Goal: Information Seeking & Learning: Learn about a topic

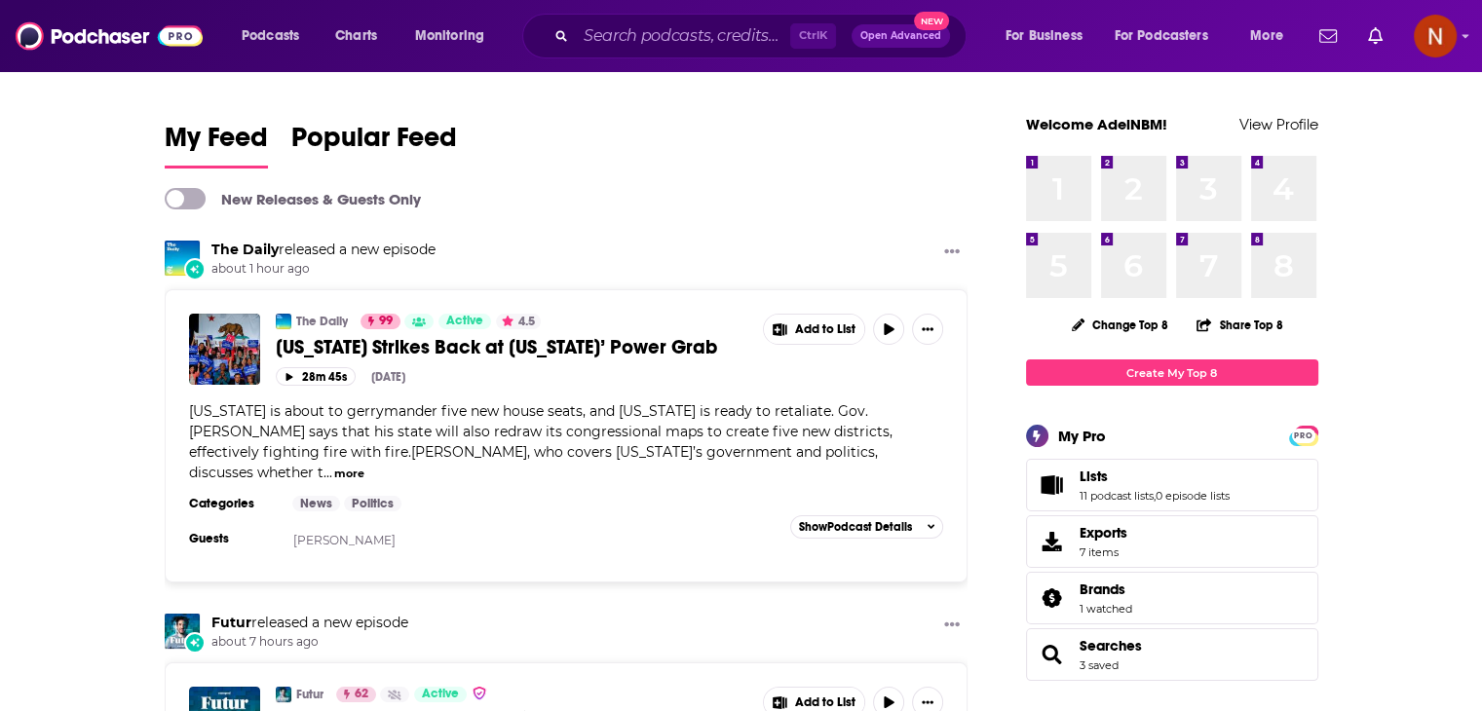
click at [751, 39] on input "Search podcasts, credits, & more..." at bounding box center [683, 35] width 214 height 31
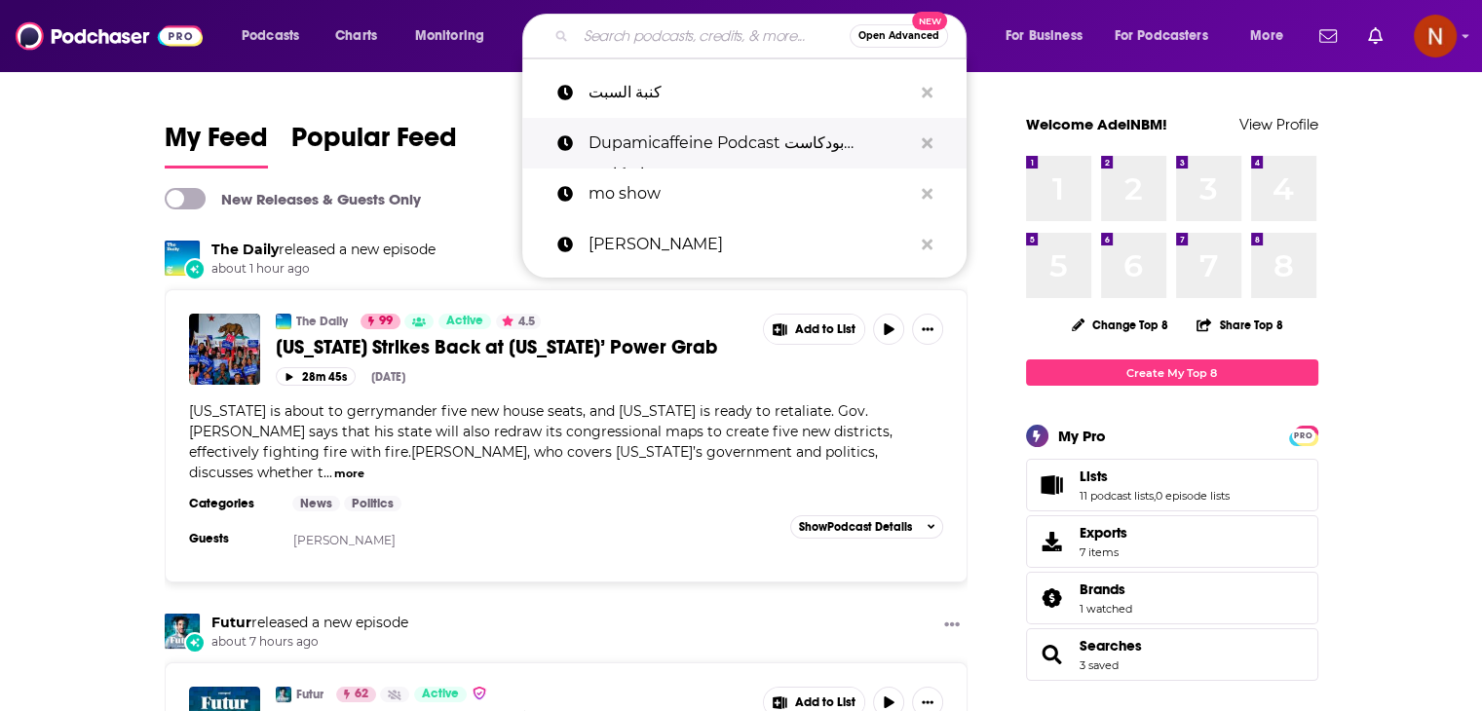
click at [691, 143] on p "Dupamicaffeine Podcast بودكاست دوباميكافين" at bounding box center [749, 143] width 323 height 51
type input "Dupamicaffeine Podcast بودكاست دوباميكافين"
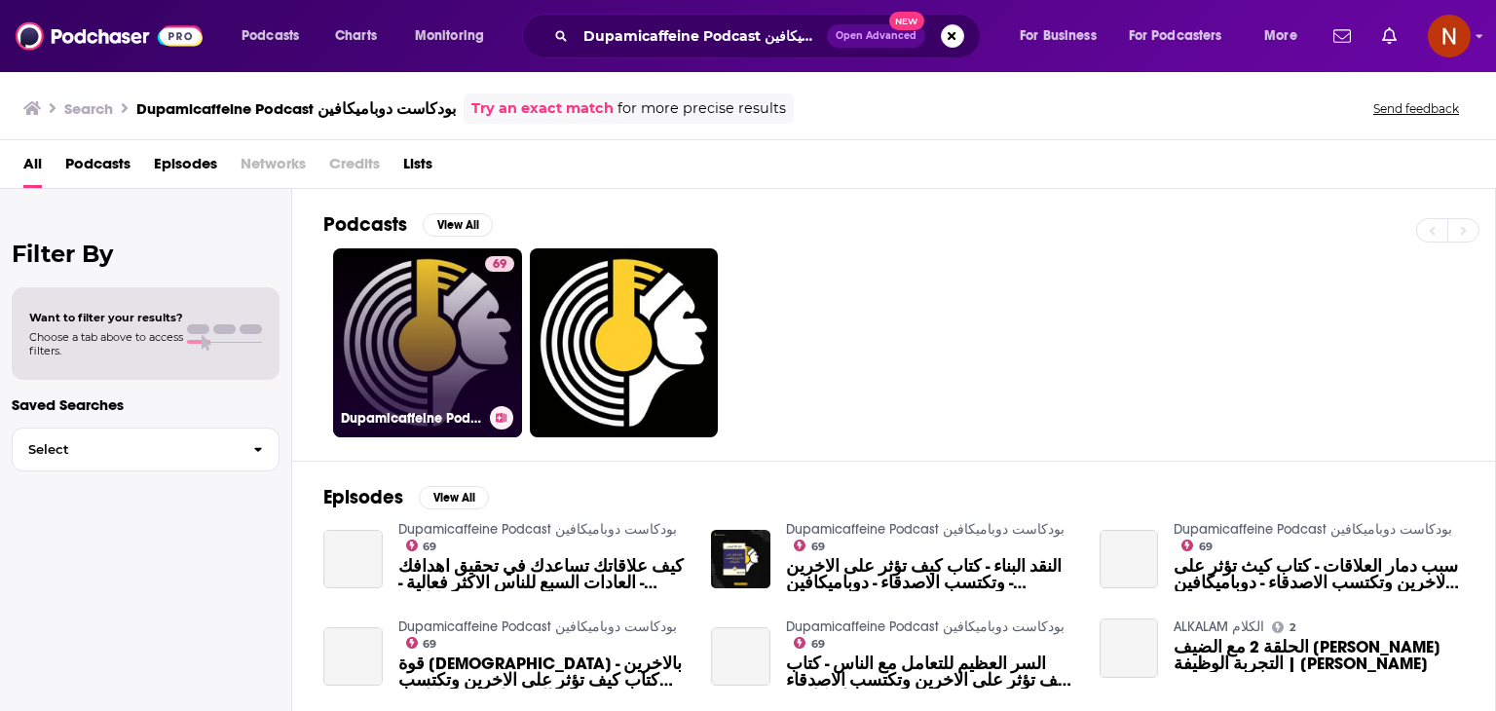
click at [421, 287] on link "69 Dupamicaffeine Podcast بودكاست دوباميكافين" at bounding box center [427, 342] width 189 height 189
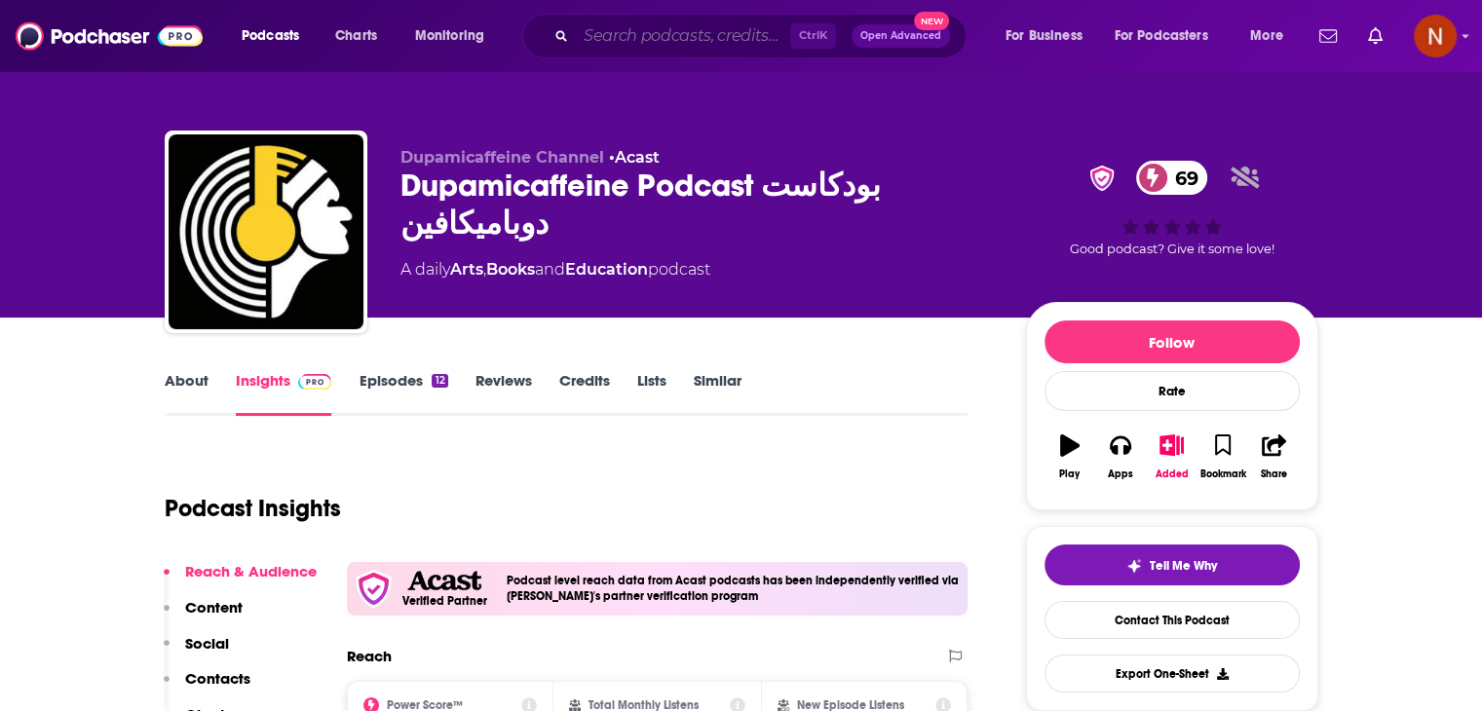
click at [649, 34] on input "Search podcasts, credits, & more..." at bounding box center [683, 35] width 214 height 31
click at [690, 54] on div "Ctrl K Open Advanced New" at bounding box center [744, 36] width 444 height 45
click at [682, 35] on input "Search podcasts, credits, & more..." at bounding box center [683, 35] width 214 height 31
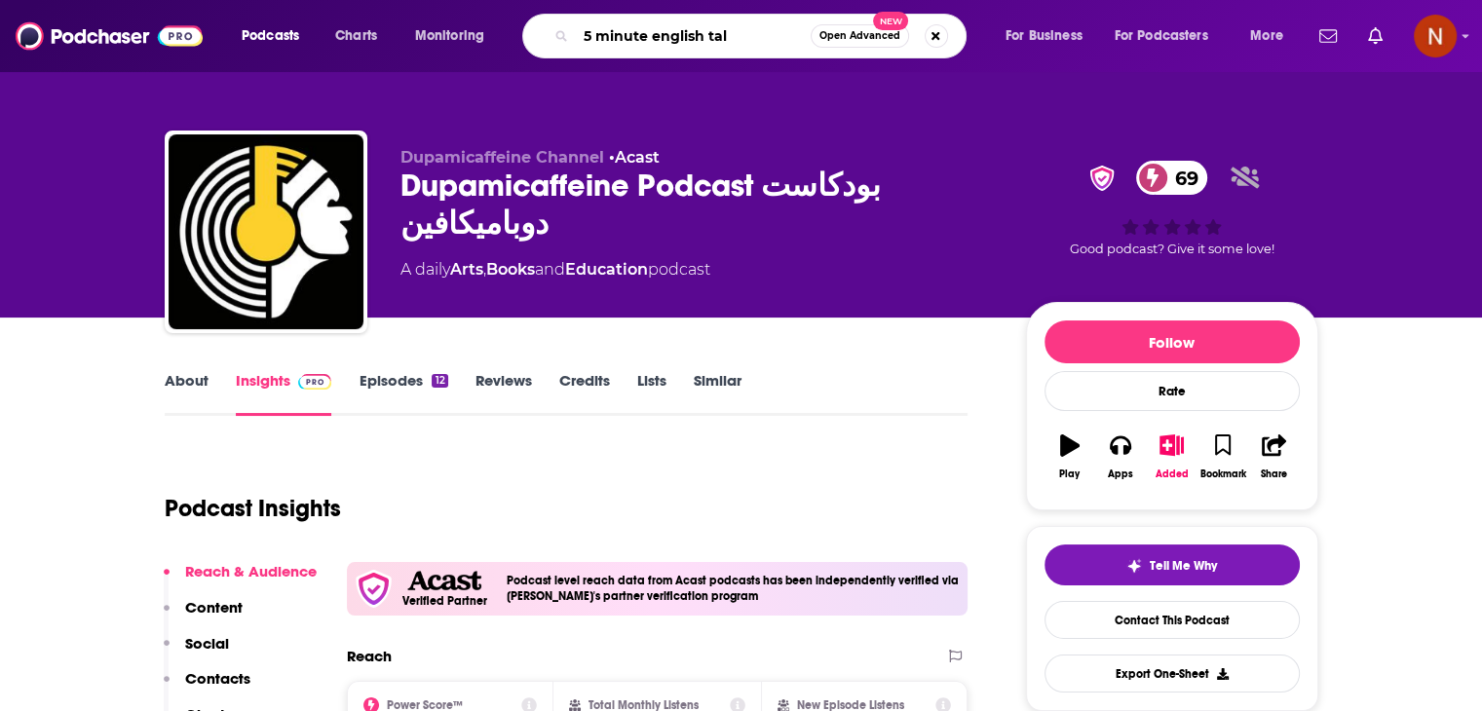
type input "5 minute english talk"
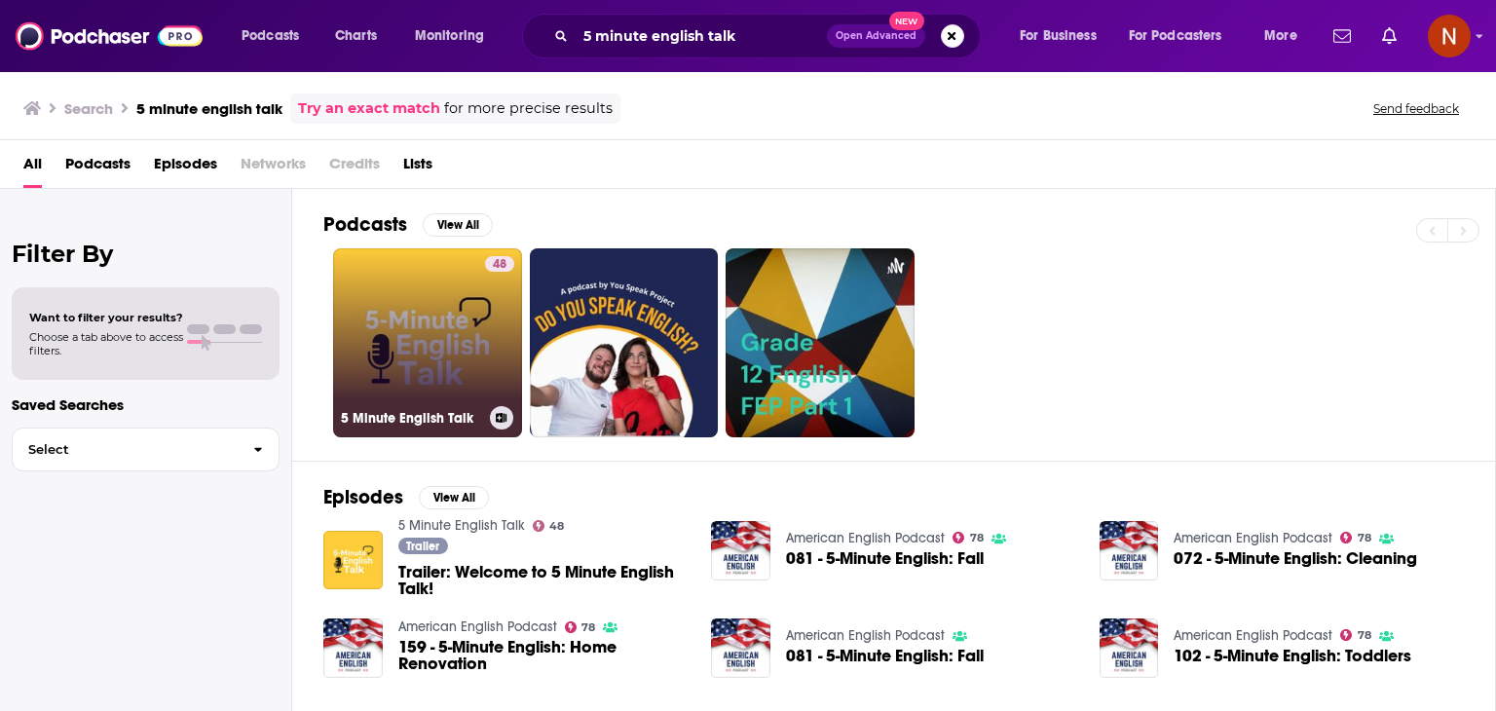
click at [422, 288] on link "48 5 Minute English Talk" at bounding box center [427, 342] width 189 height 189
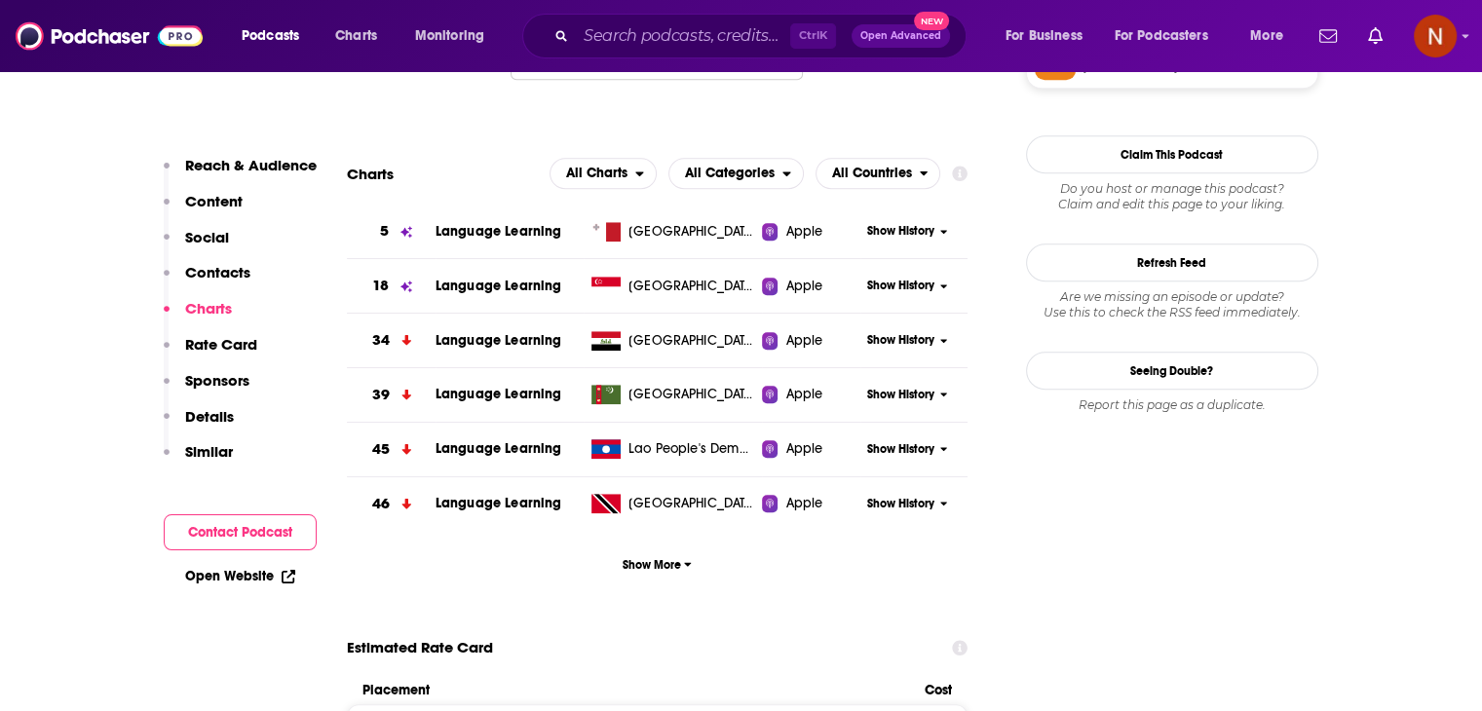
scroll to position [1720, 0]
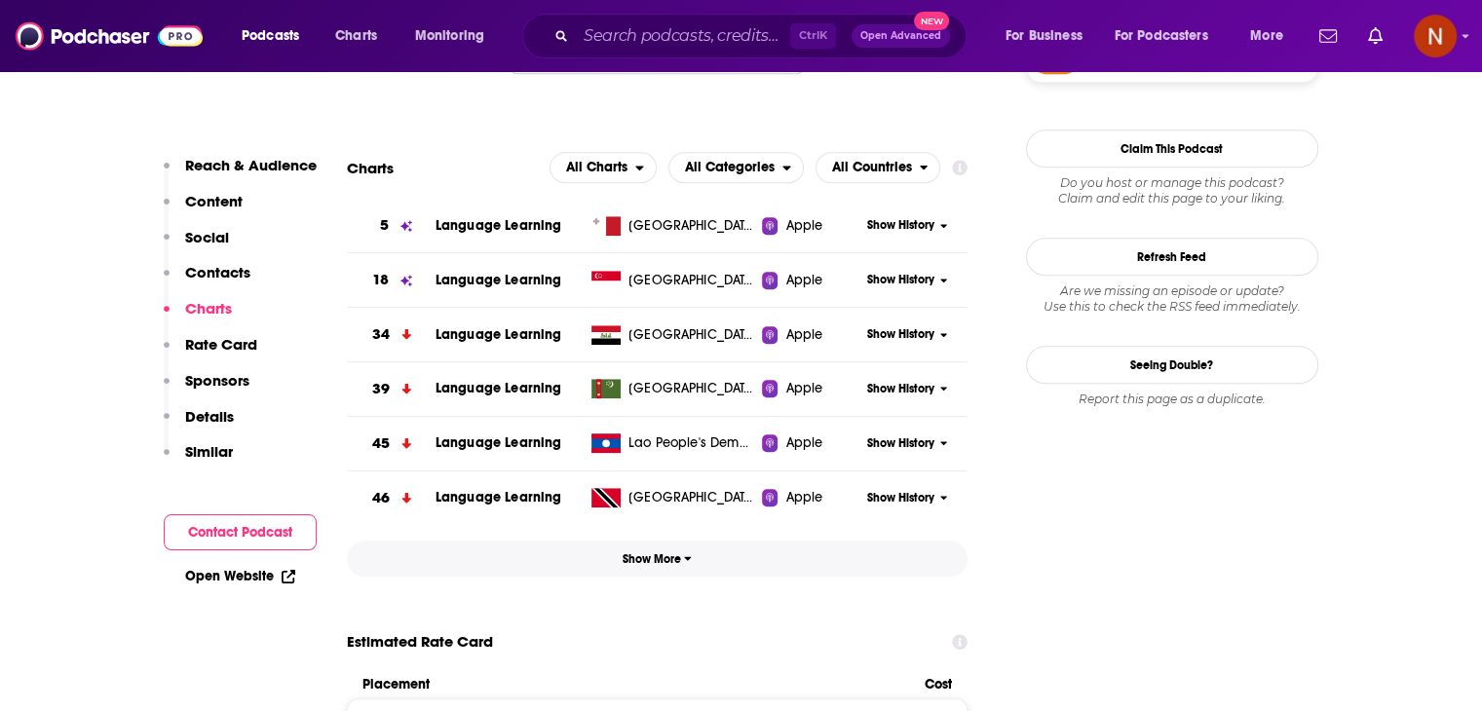
click at [653, 548] on button "Show More" at bounding box center [658, 559] width 622 height 36
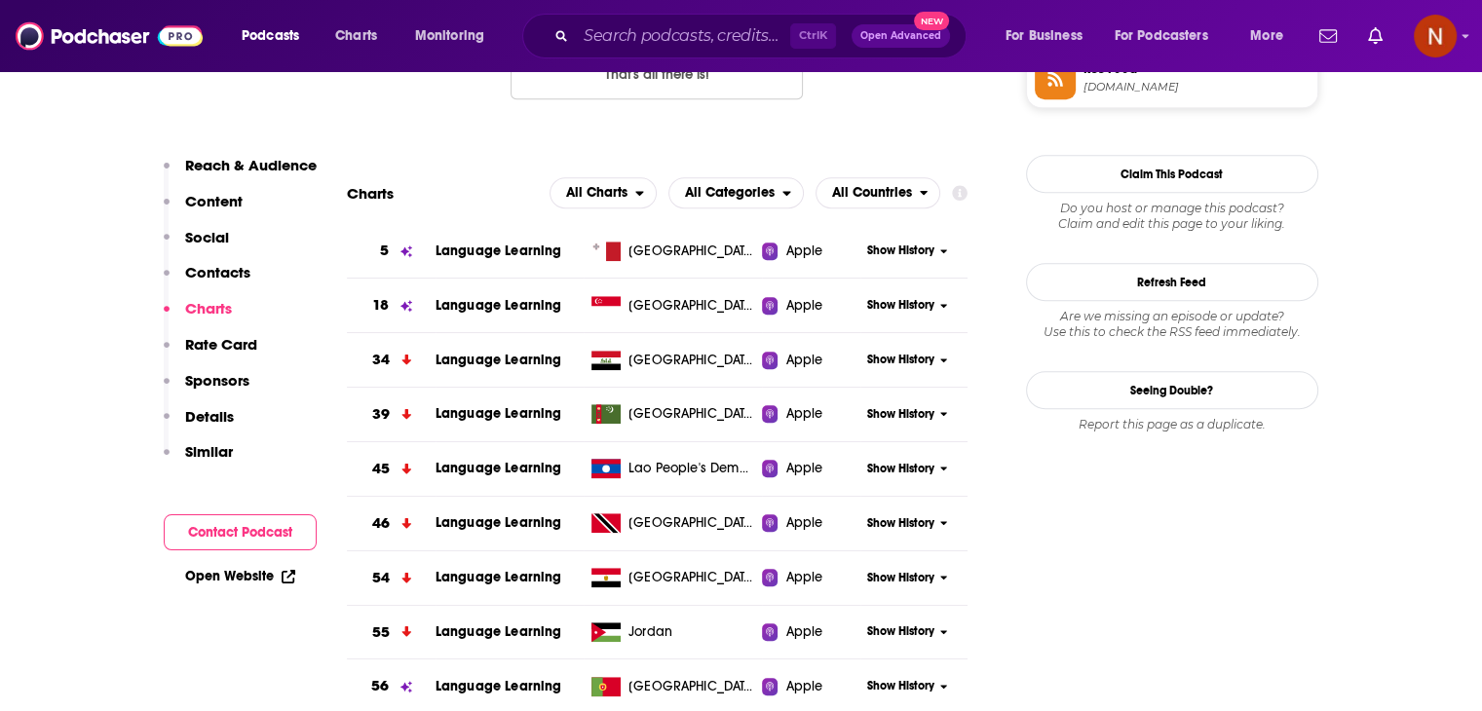
scroll to position [1686, 0]
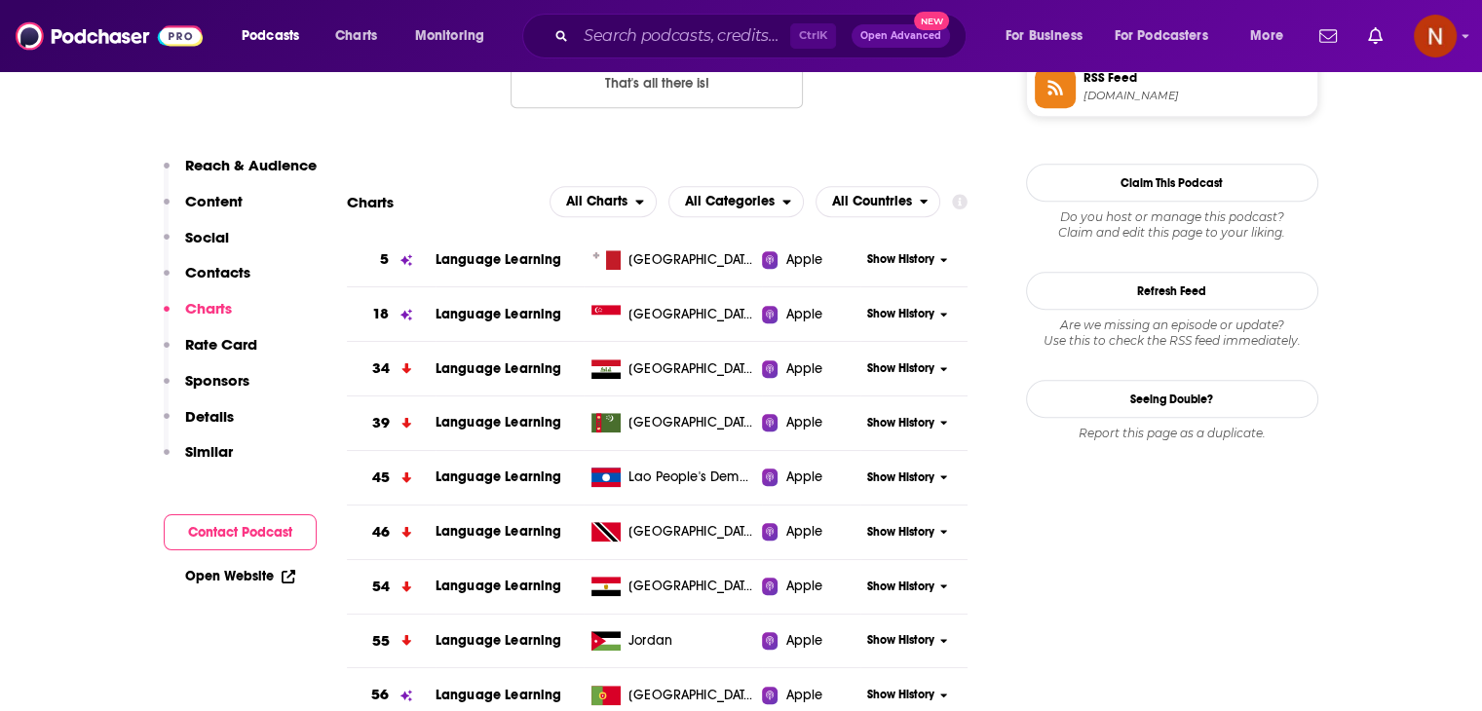
click at [894, 264] on span "Show History" at bounding box center [900, 259] width 67 height 17
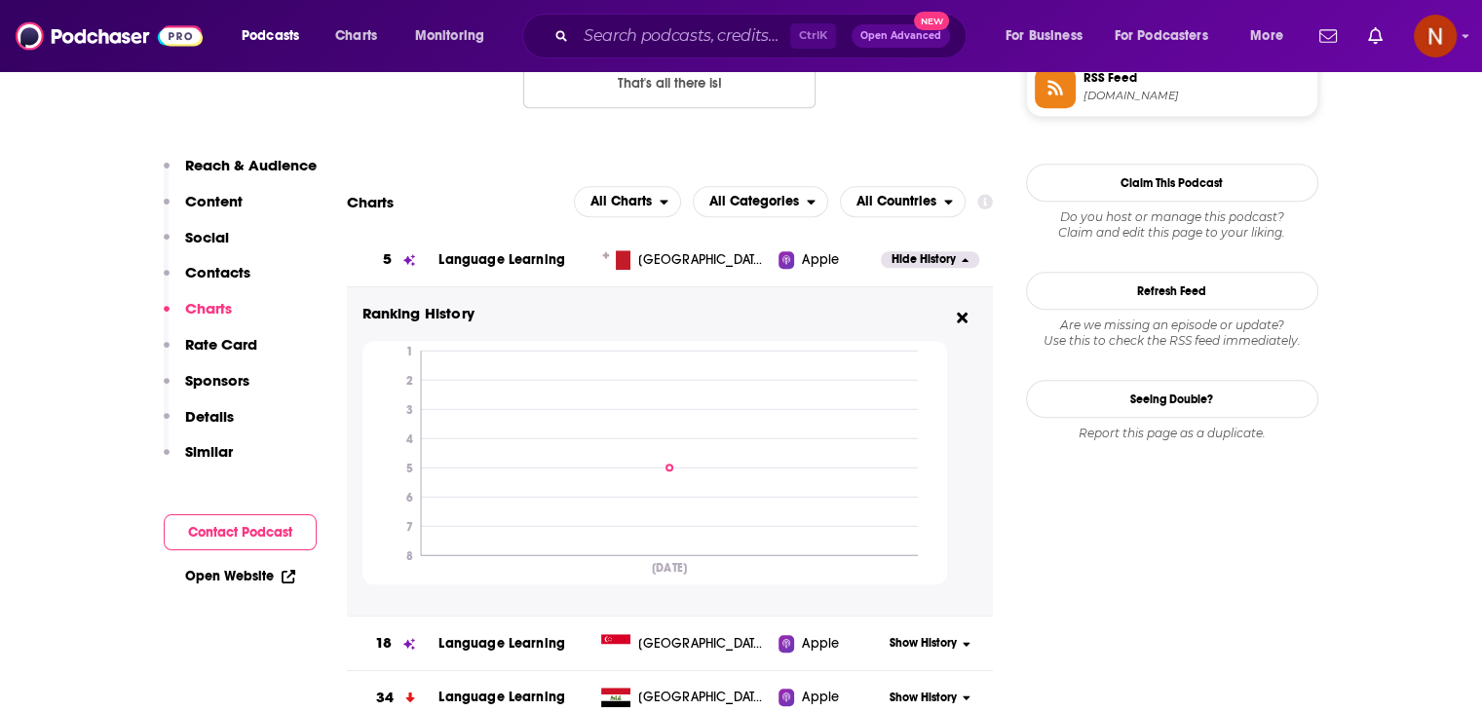
click at [894, 264] on span "Hide History" at bounding box center [923, 259] width 64 height 17
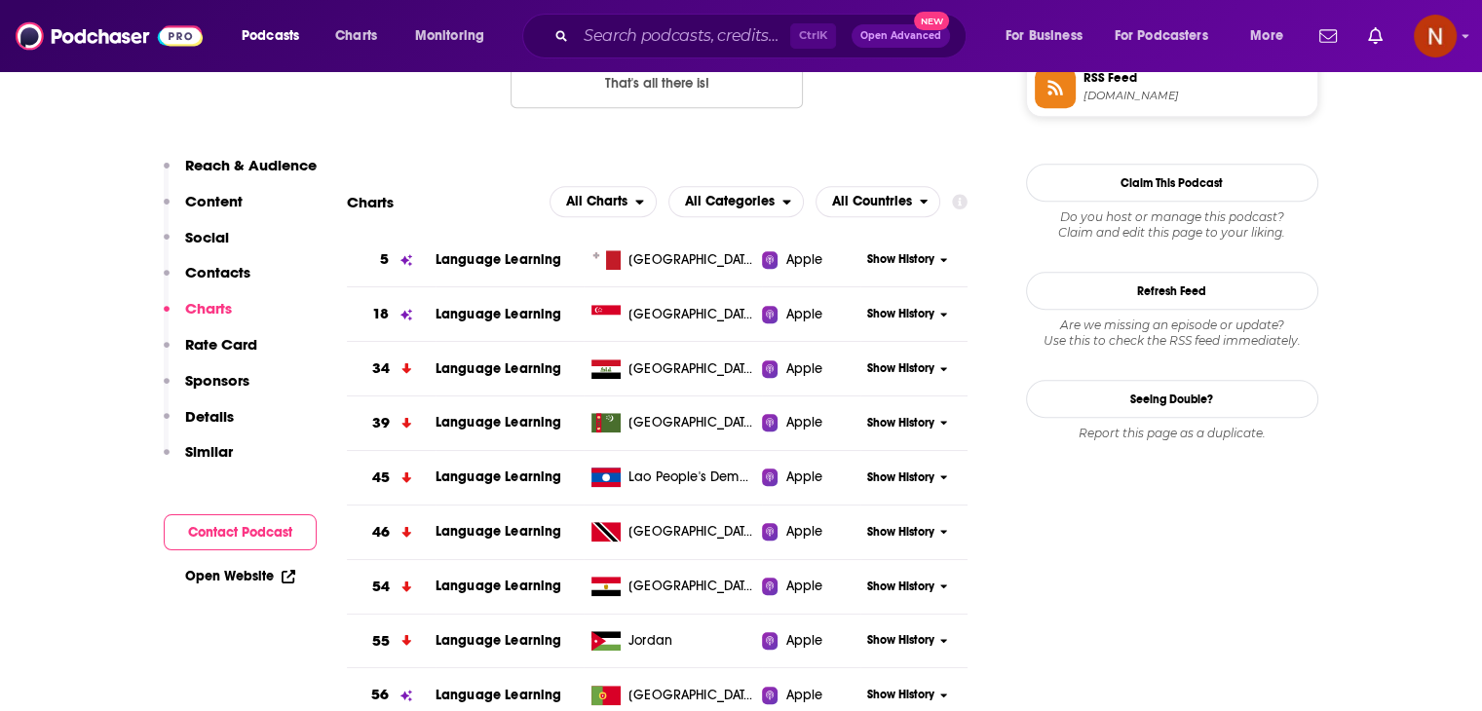
click at [894, 310] on span "Show History" at bounding box center [900, 314] width 67 height 17
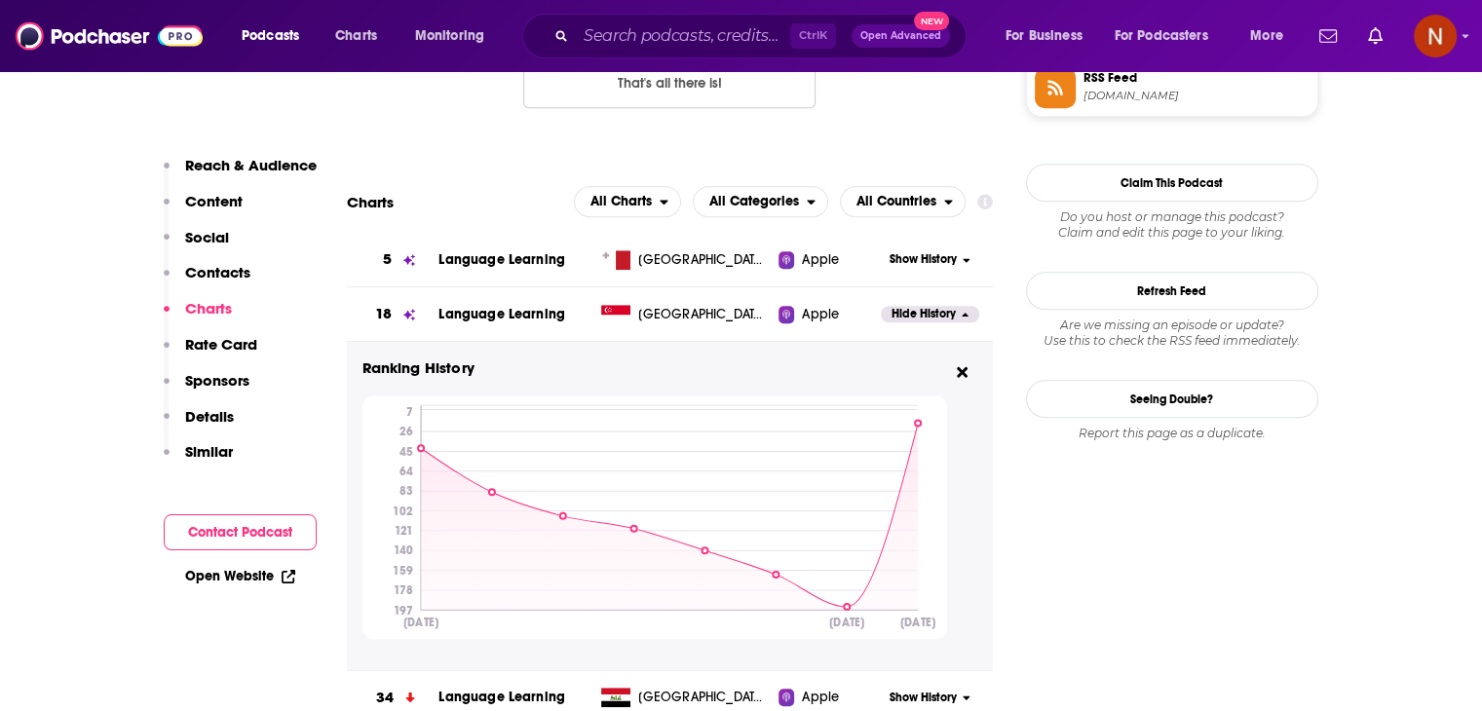
click at [905, 317] on span "Hide History" at bounding box center [923, 314] width 64 height 17
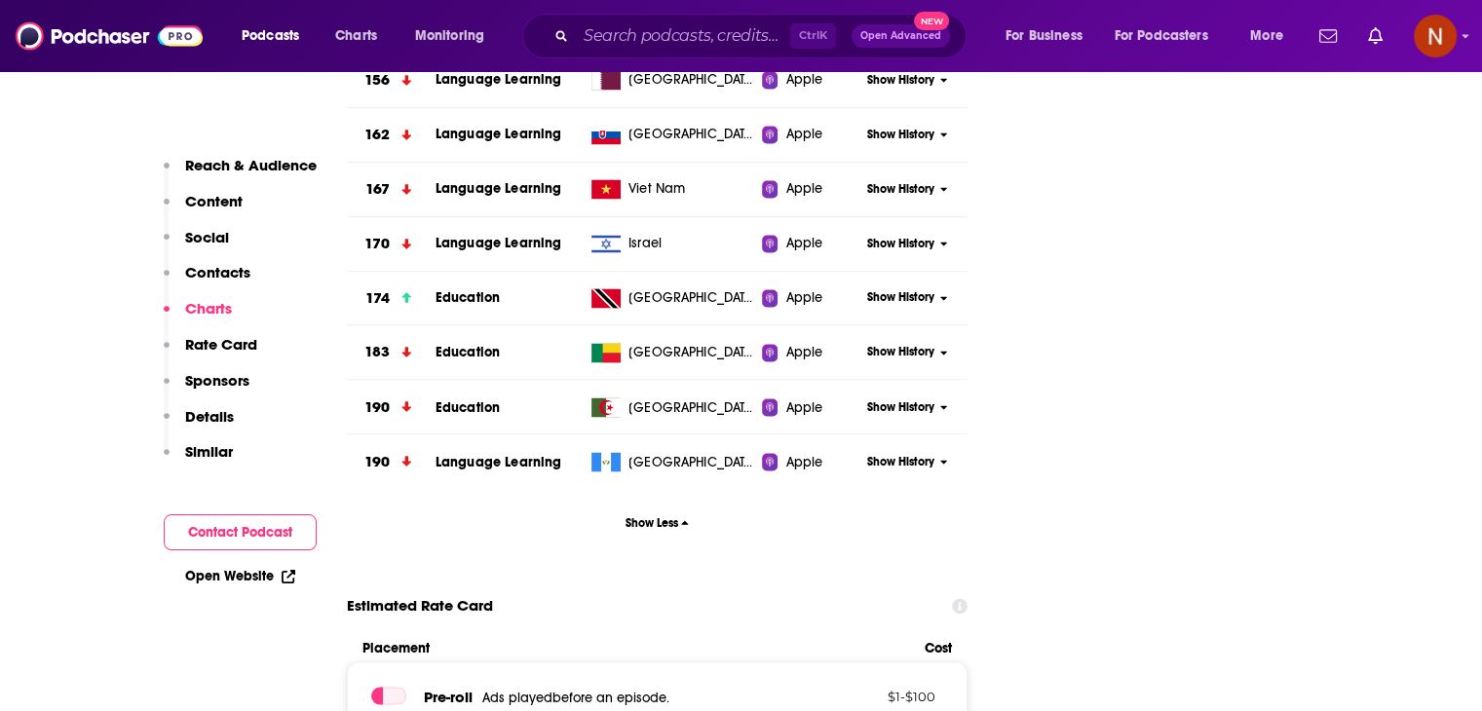
scroll to position [661, 0]
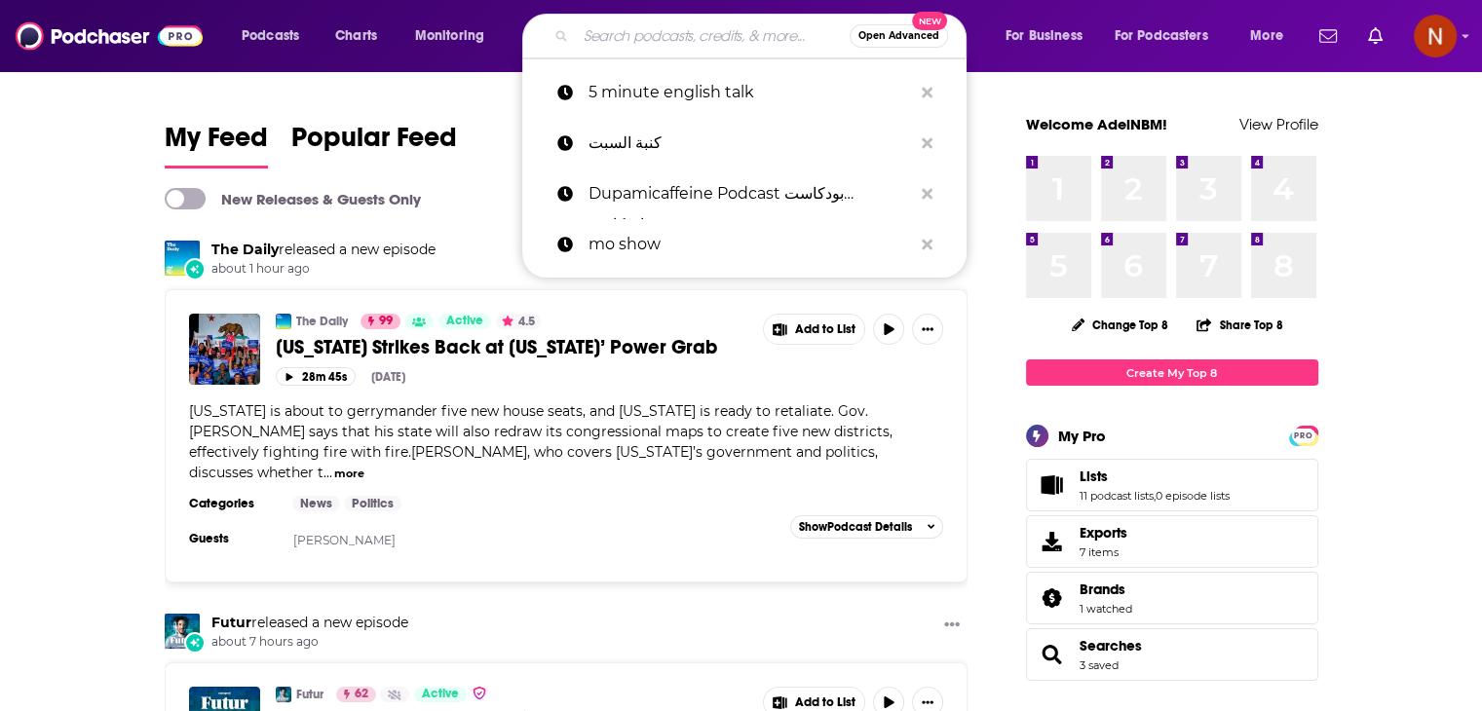
click at [759, 55] on div "Open Advanced New" at bounding box center [744, 36] width 444 height 45
click at [748, 29] on input "Search podcasts, credits, & more..." at bounding box center [713, 35] width 274 height 31
paste input "Coucou MA Biche"
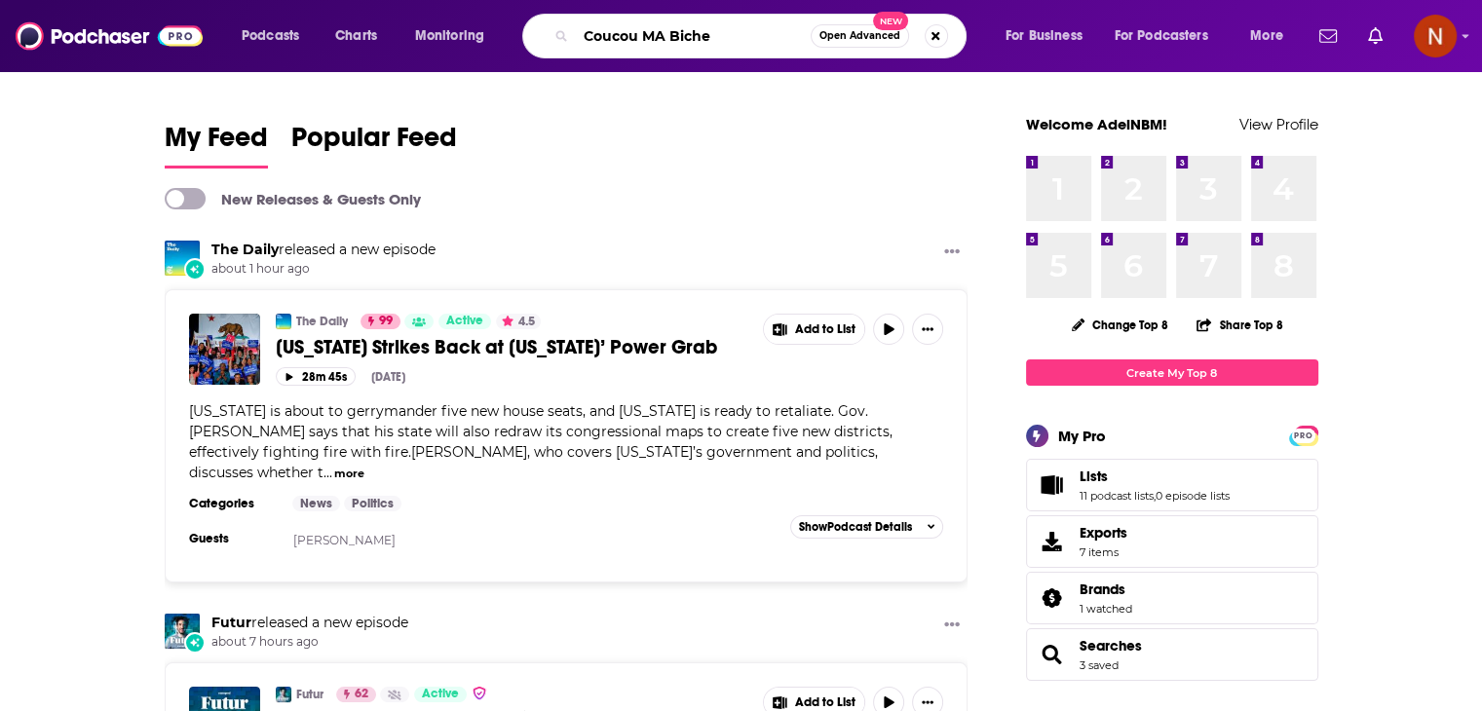
type input "Coucou MA Biche"
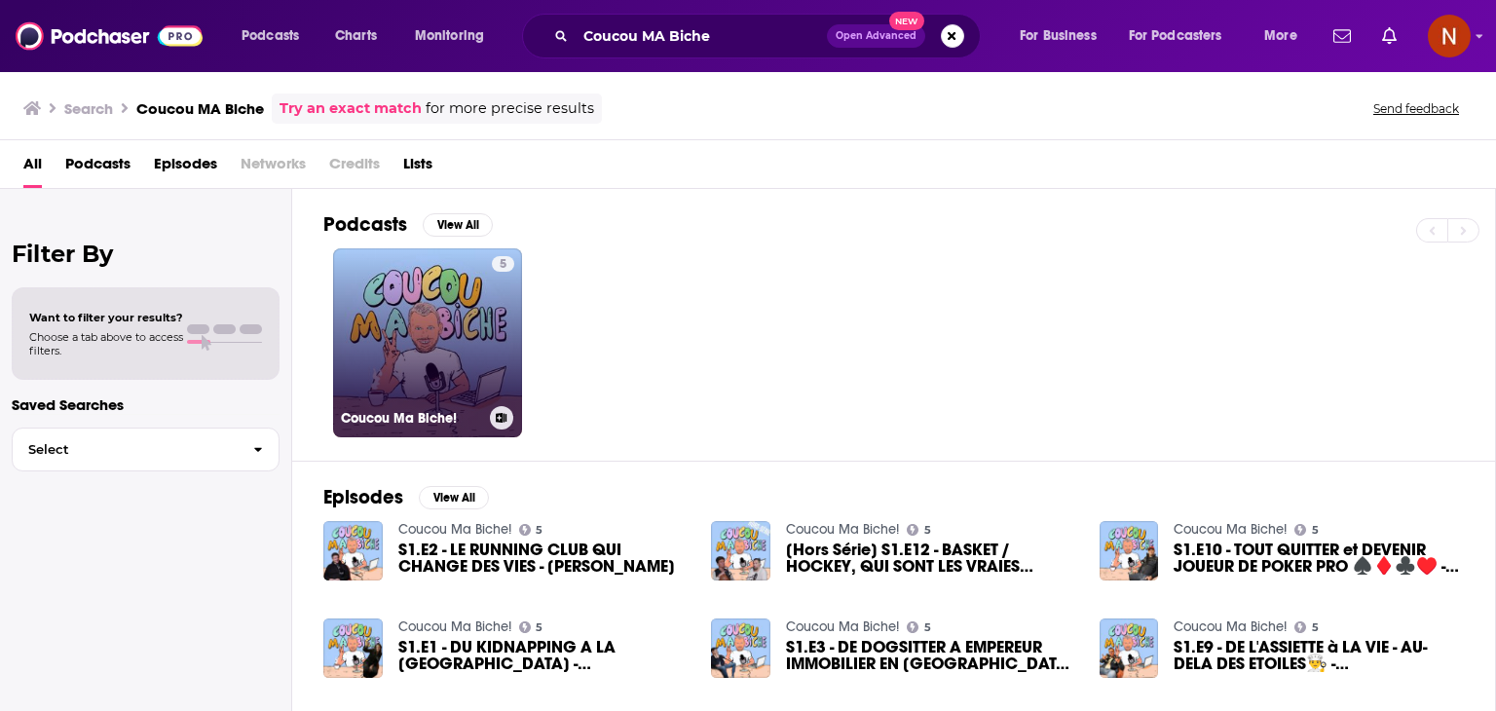
click at [405, 294] on link "5 Coucou Ma Biche!" at bounding box center [427, 342] width 189 height 189
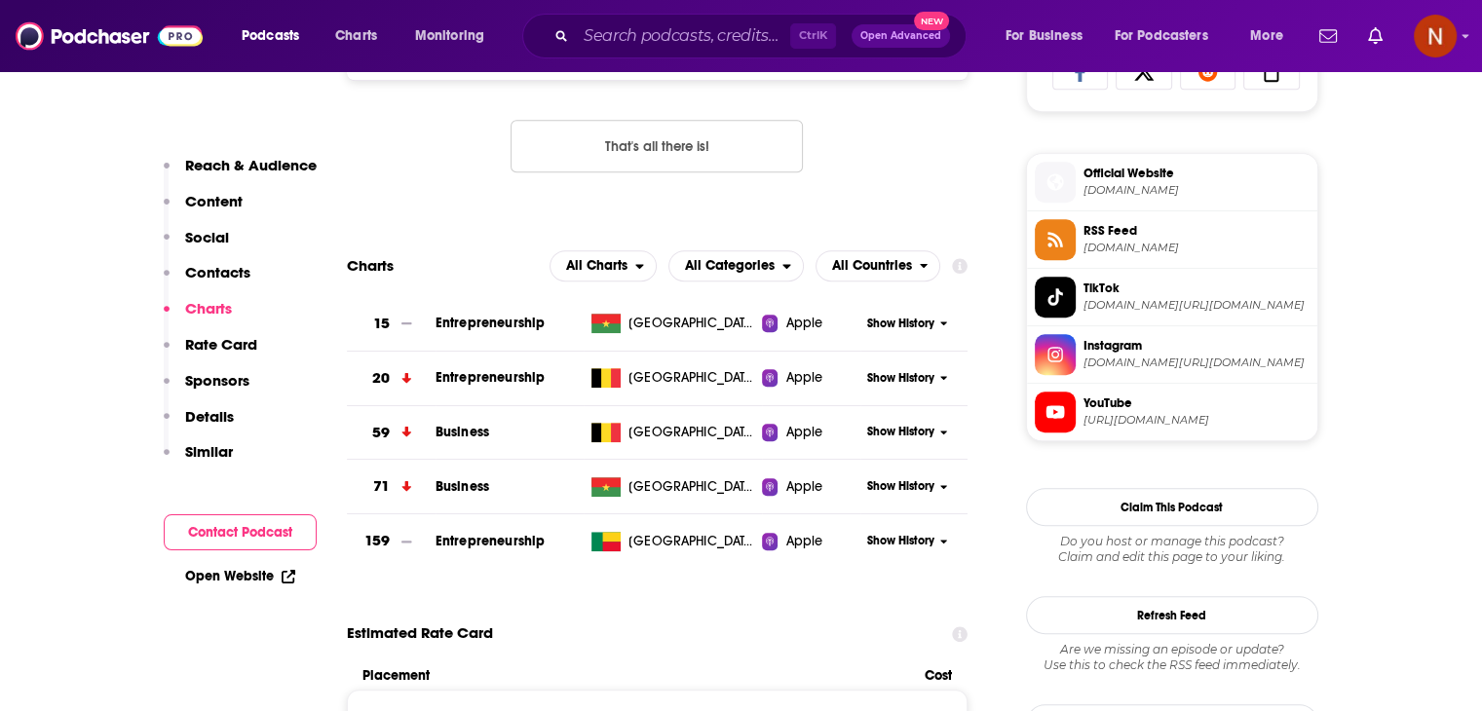
scroll to position [1395, 0]
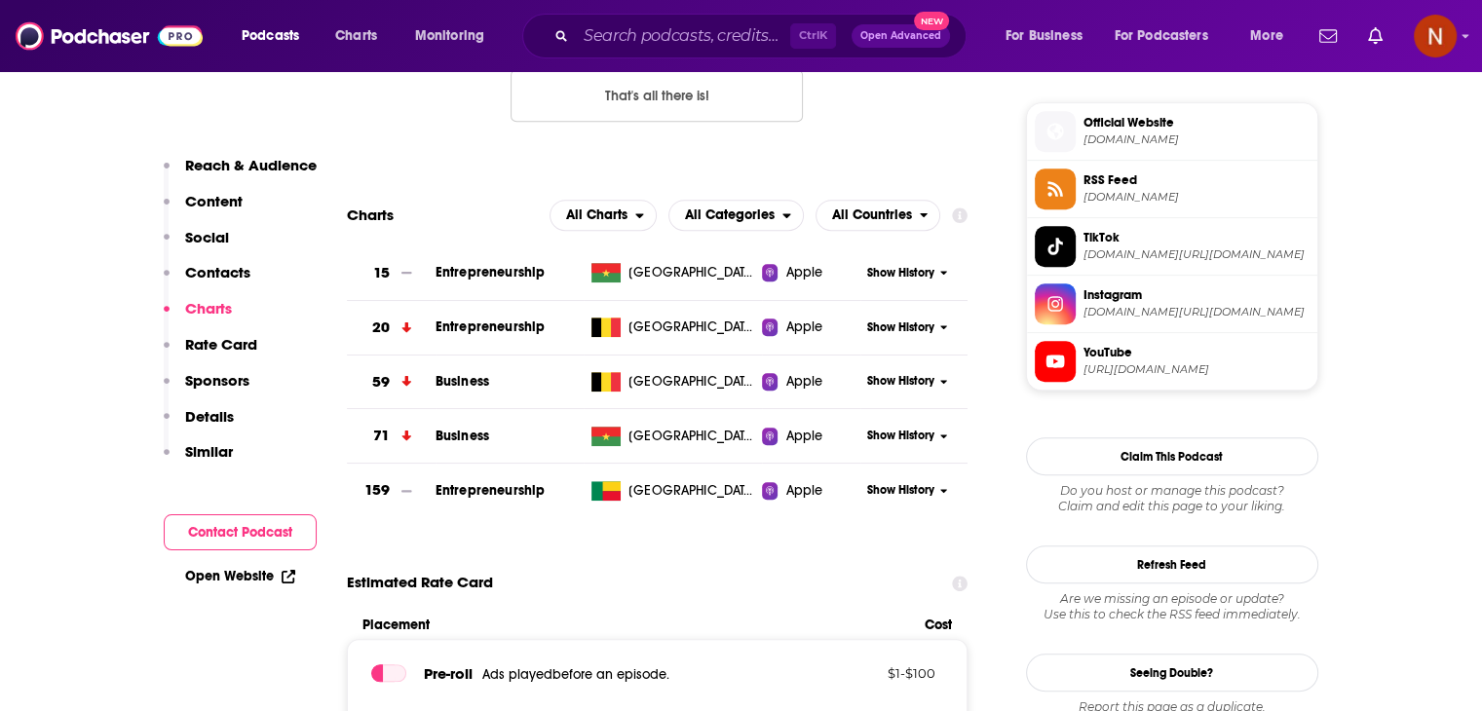
click at [881, 336] on span "Show History" at bounding box center [900, 328] width 67 height 17
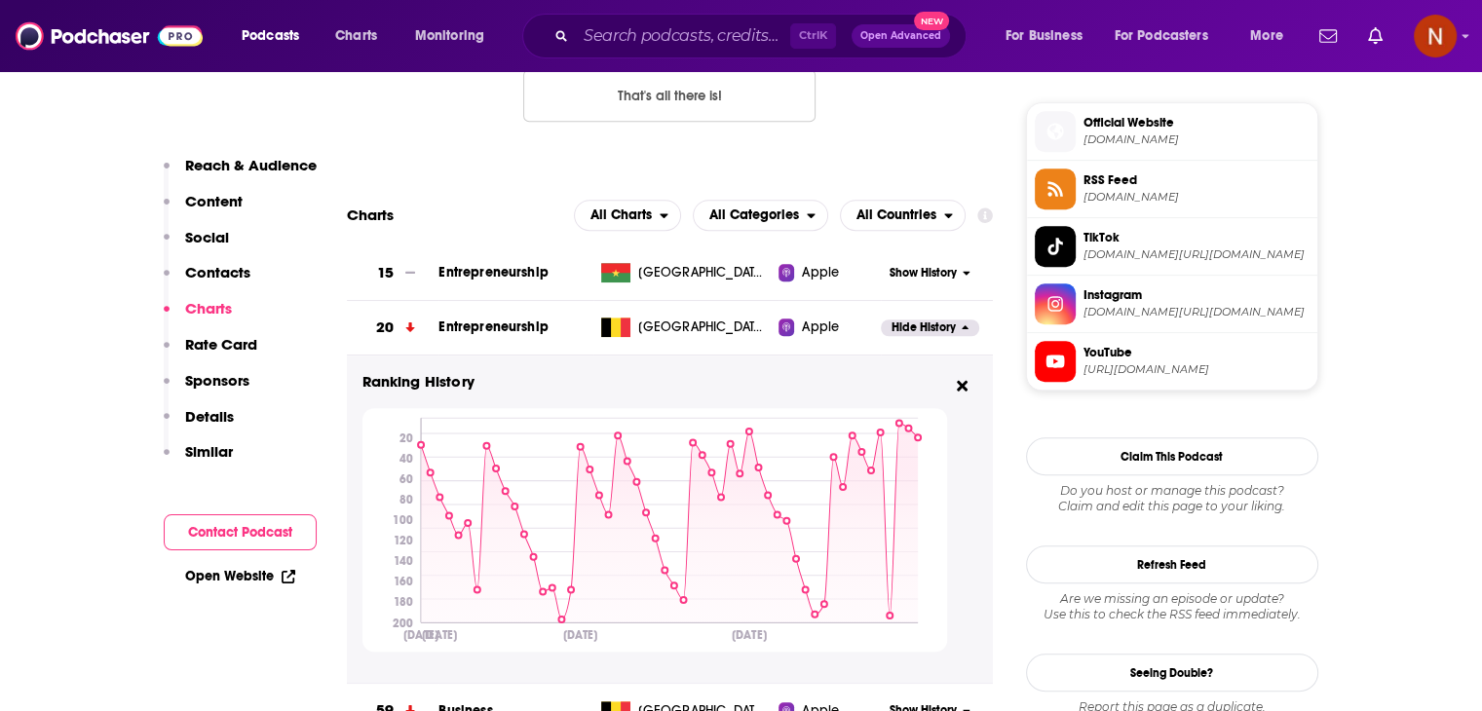
click at [909, 328] on span "Hide History" at bounding box center [923, 328] width 64 height 17
